Goal: Navigation & Orientation: Find specific page/section

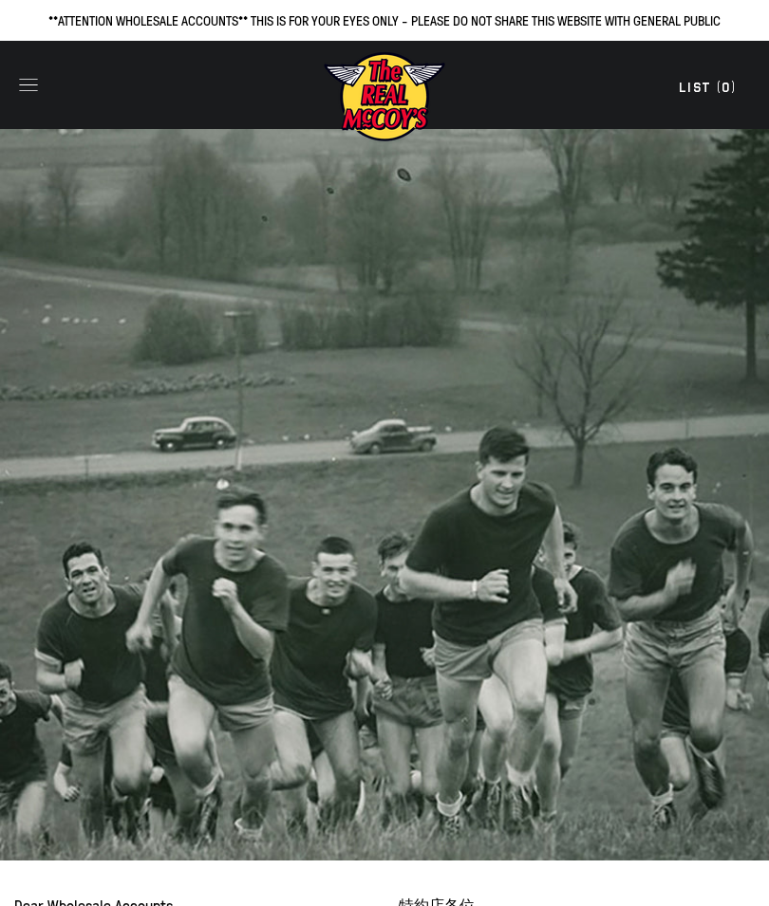
click at [36, 80] on icon "button" at bounding box center [28, 85] width 18 height 12
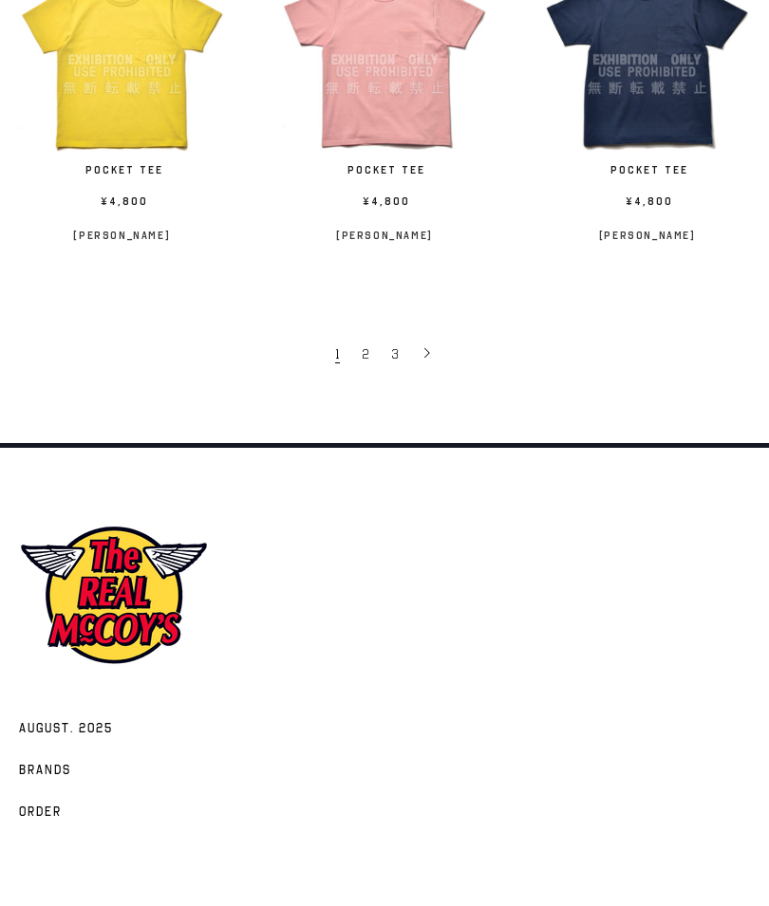
scroll to position [2897, 0]
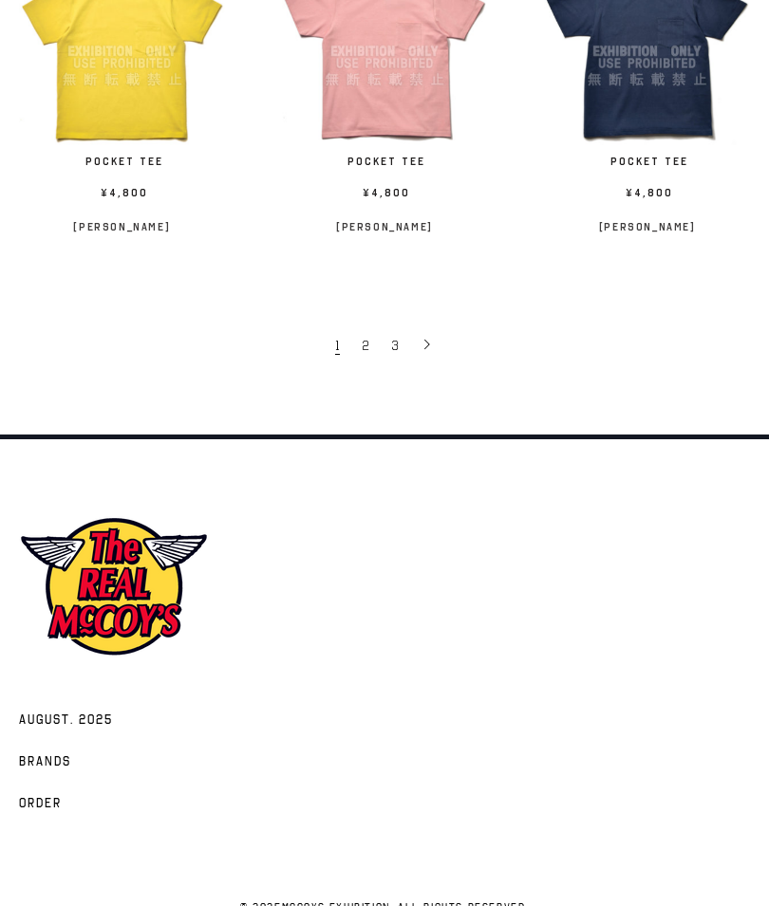
click at [372, 336] on link "2" at bounding box center [366, 344] width 29 height 38
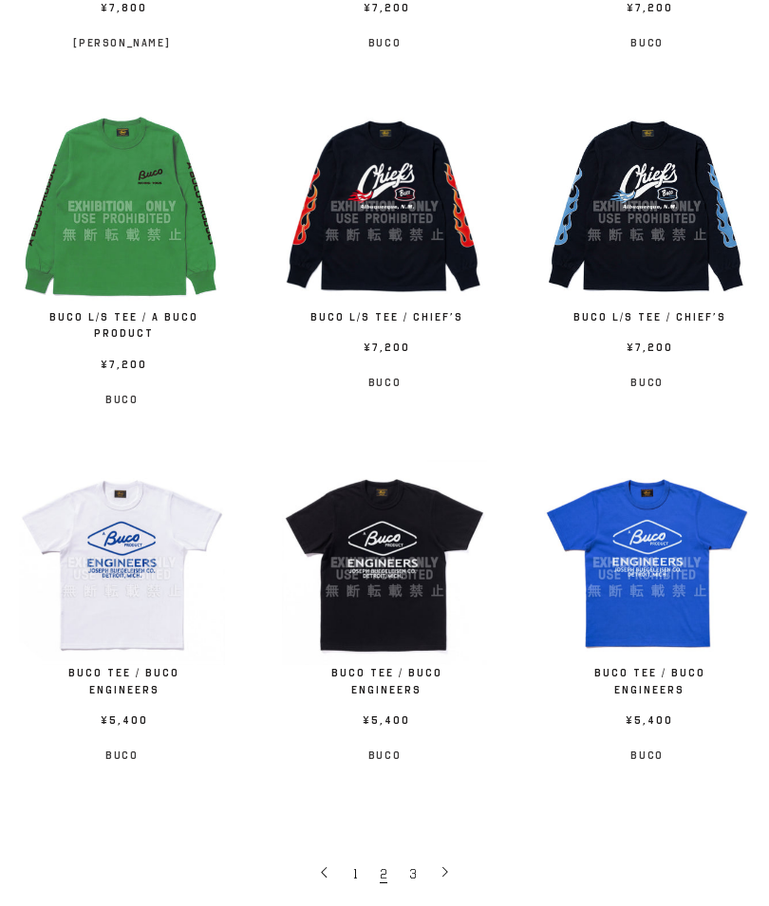
scroll to position [2389, 0]
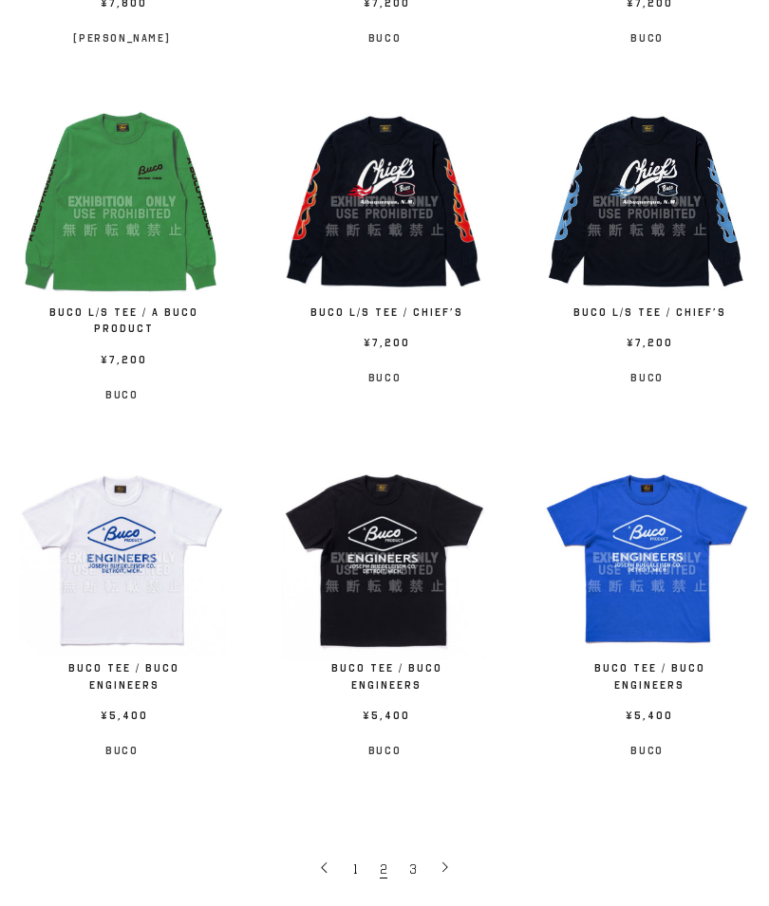
click at [420, 850] on link "3" at bounding box center [414, 869] width 29 height 38
